Goal: Navigation & Orientation: Find specific page/section

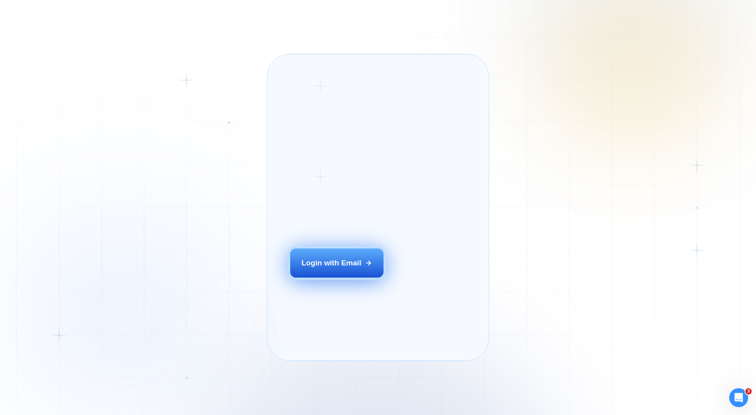
click at [351, 271] on button "Login with Email" at bounding box center [337, 262] width 94 height 29
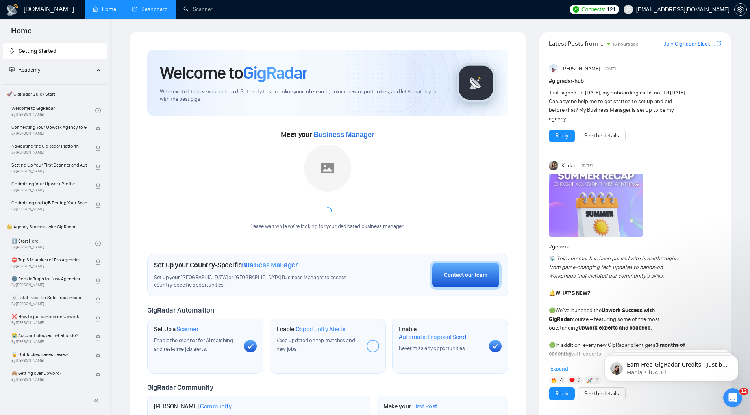
click at [163, 11] on link "Dashboard" at bounding box center [150, 9] width 36 height 7
